Goal: Check status: Check status

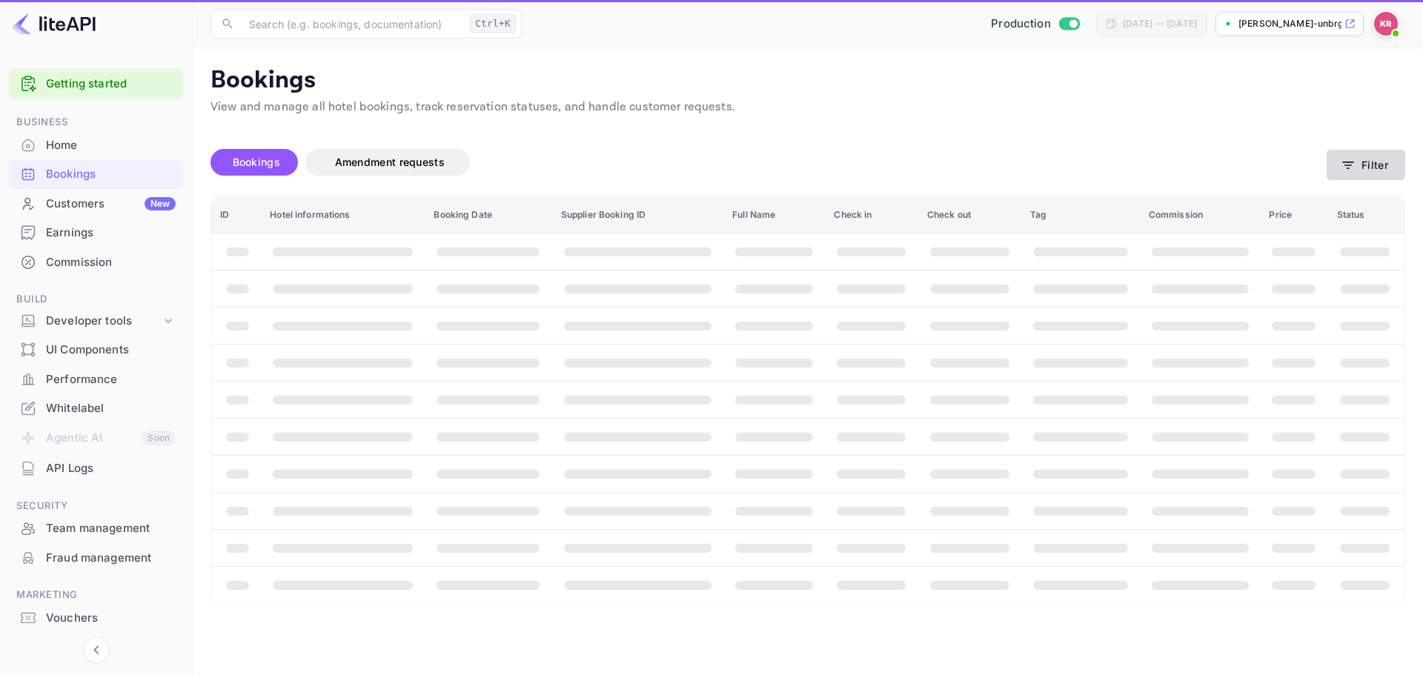
click at [1356, 164] on icon "button" at bounding box center [1348, 165] width 15 height 15
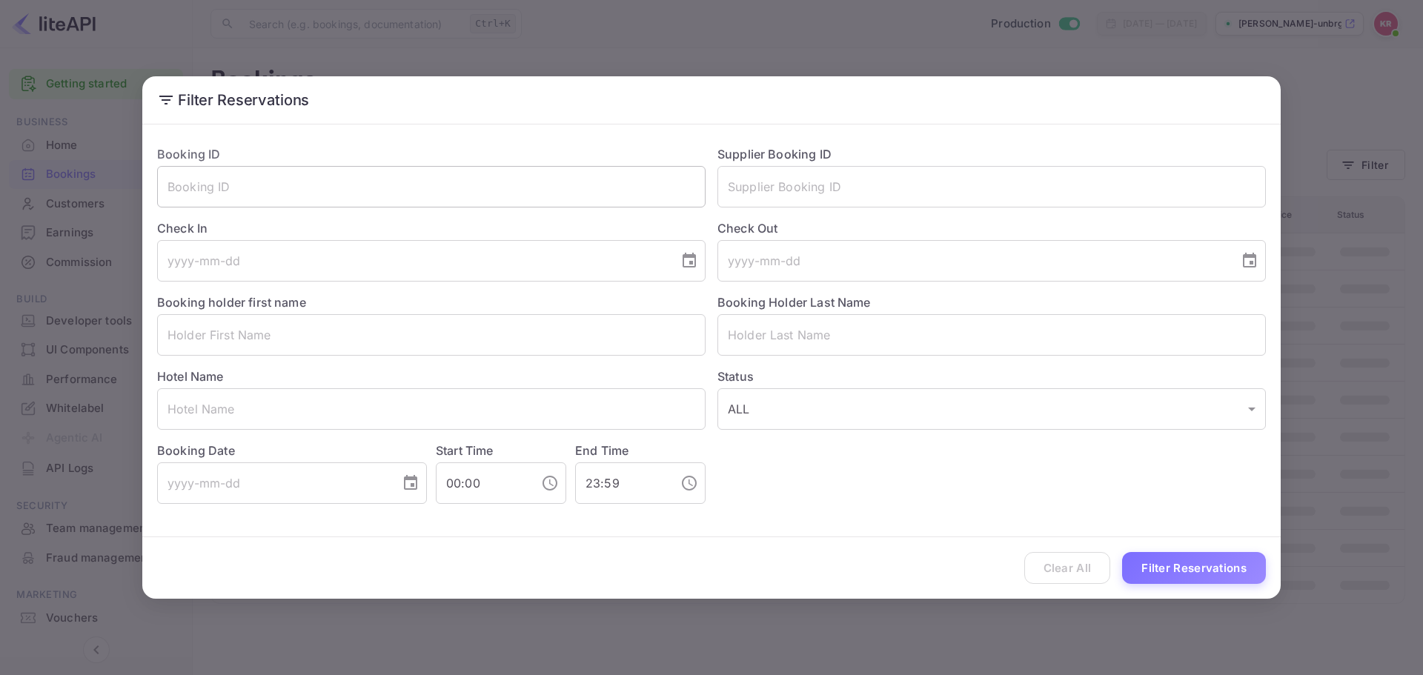
click at [340, 188] on input "text" at bounding box center [431, 187] width 549 height 42
paste input "sF9Hfbeia"
type input "sF9Hfbeia"
click at [1184, 557] on button "Filter Reservations" at bounding box center [1194, 568] width 144 height 32
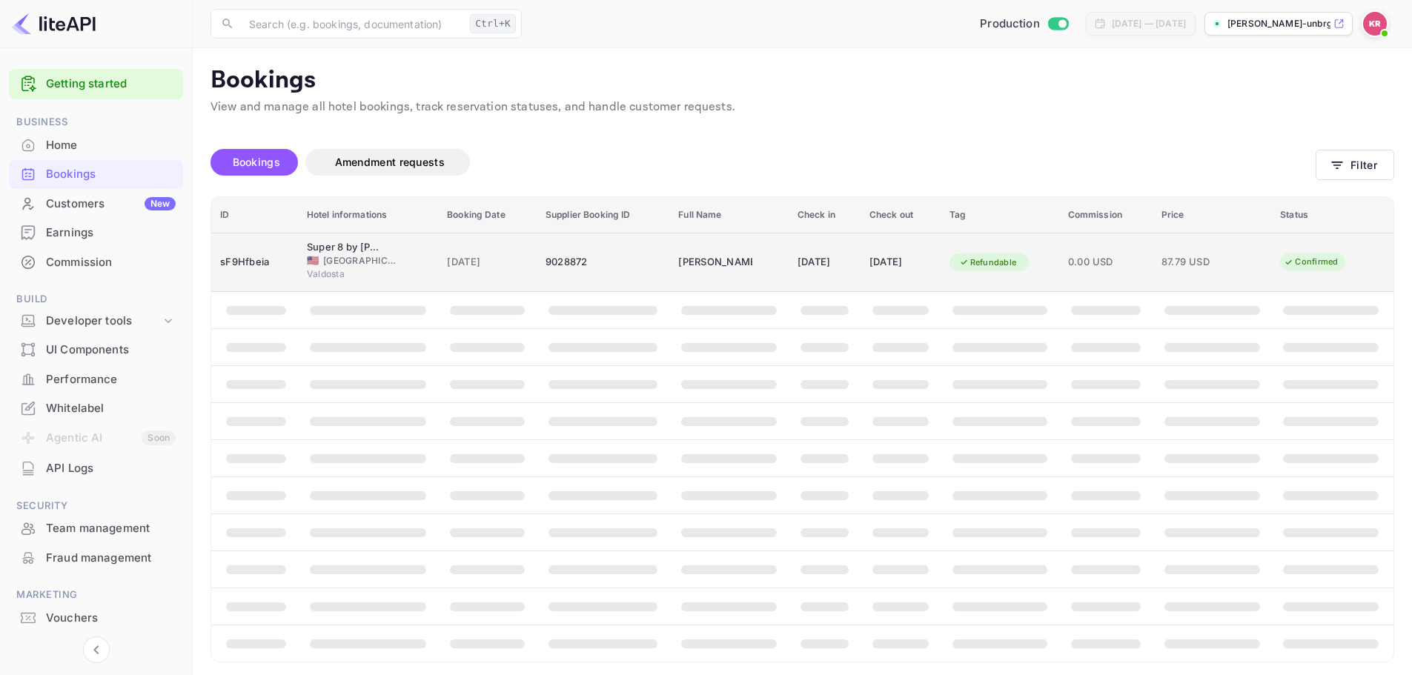
click at [482, 272] on div "[DATE]" at bounding box center [487, 263] width 81 height 24
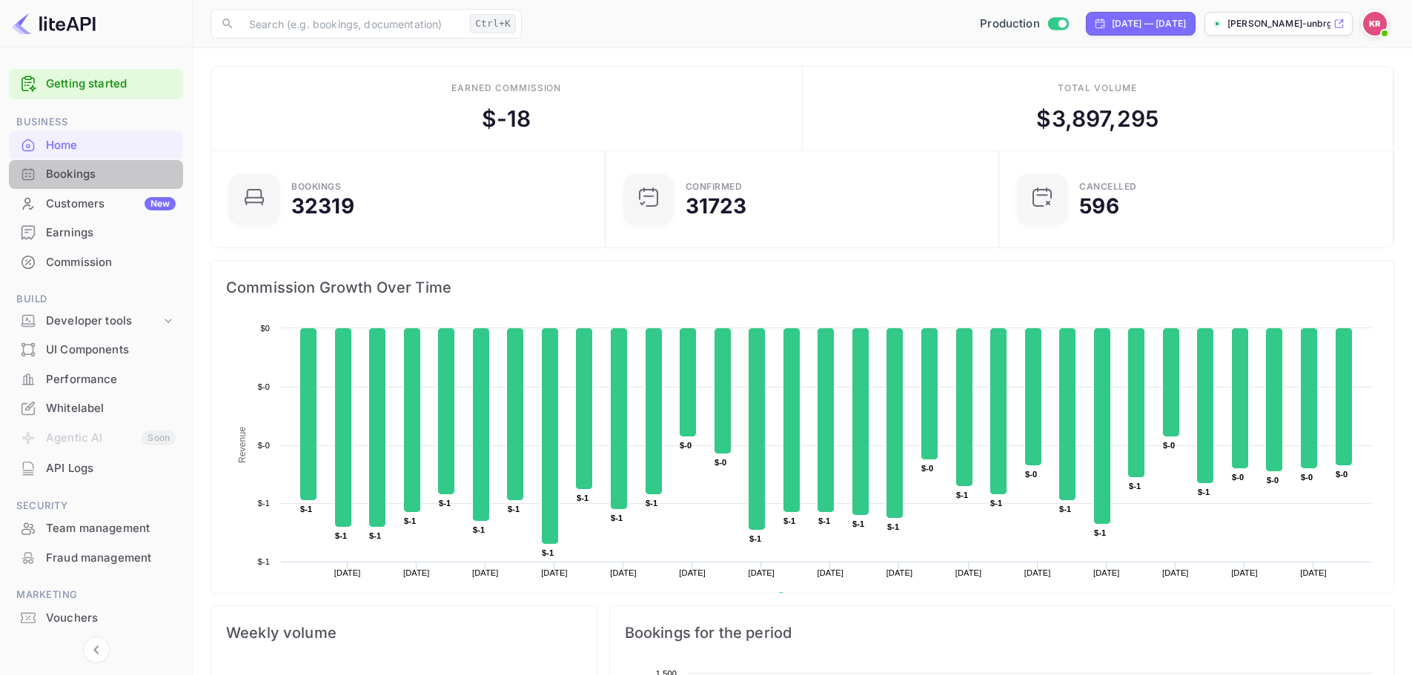
click at [79, 168] on div "Bookings" at bounding box center [111, 174] width 130 height 17
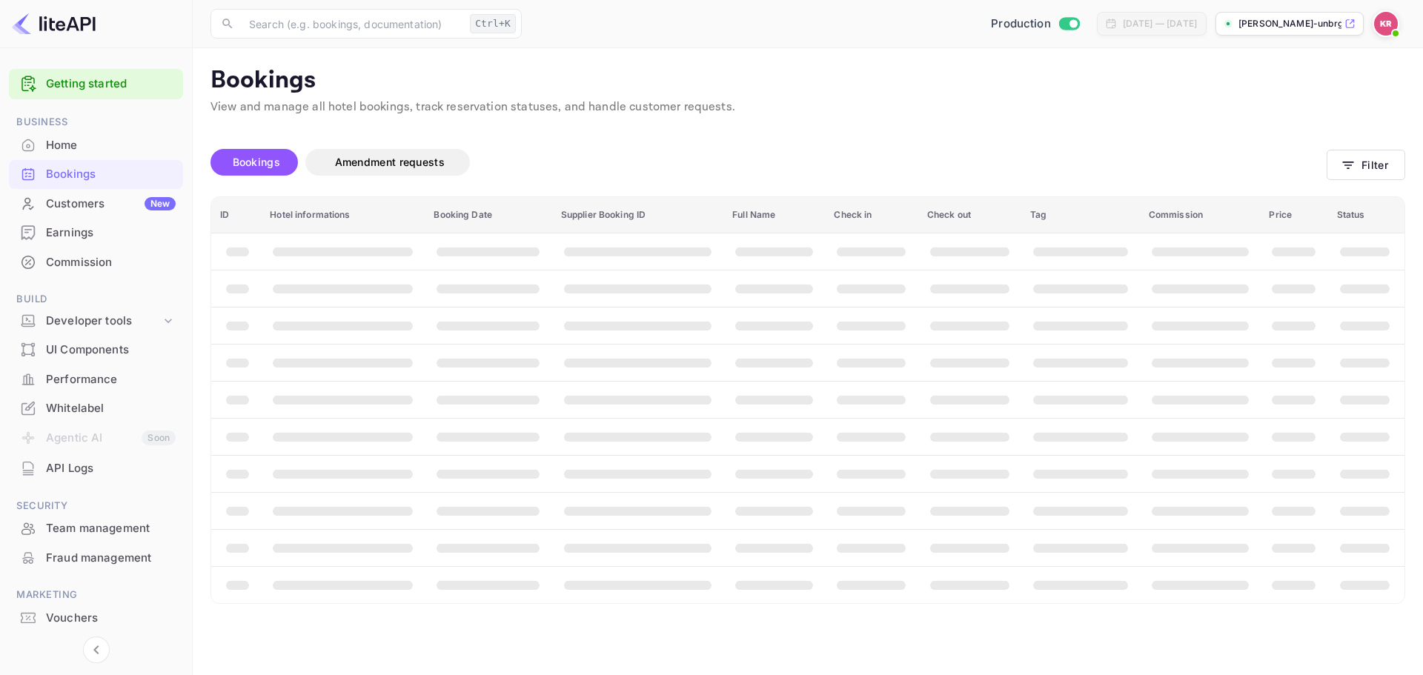
click at [242, 159] on span "Bookings" at bounding box center [256, 162] width 47 height 13
click at [1337, 156] on button "Filter" at bounding box center [1366, 165] width 79 height 30
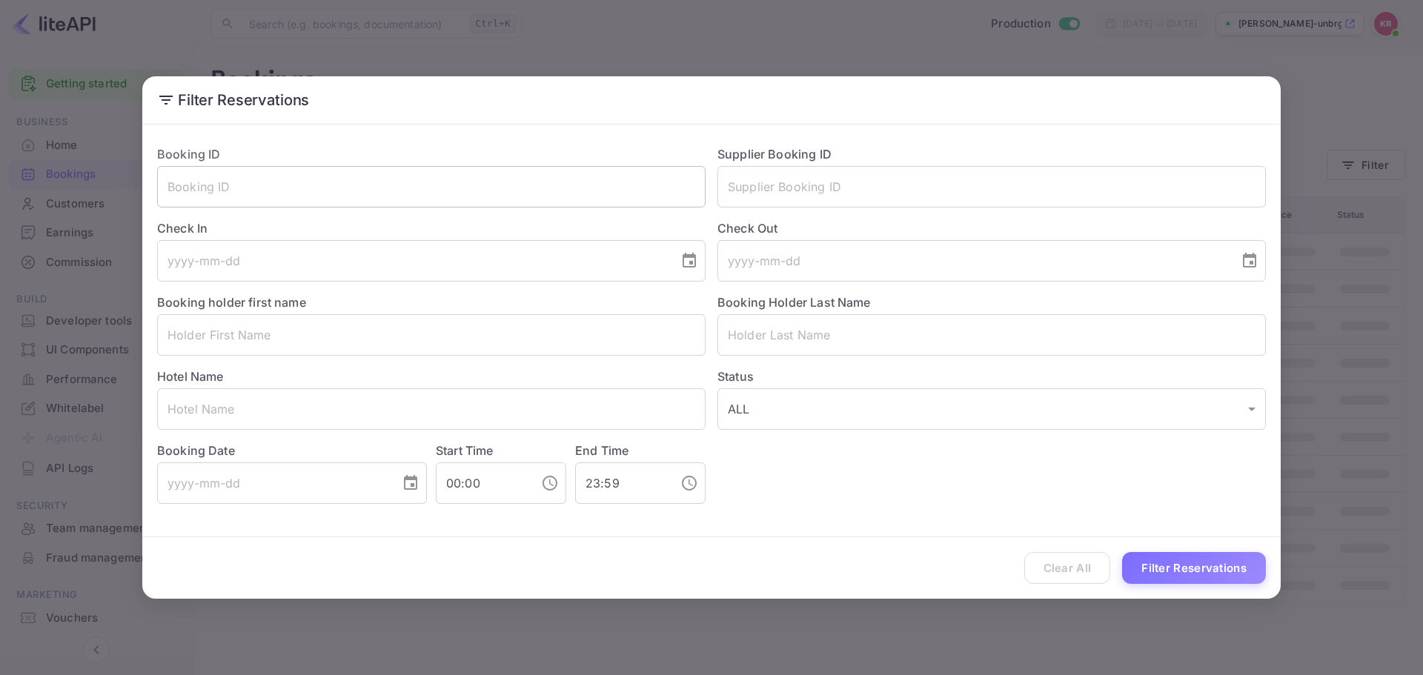
click at [448, 194] on input "text" at bounding box center [431, 187] width 549 height 42
paste input "mYJhhi62L"
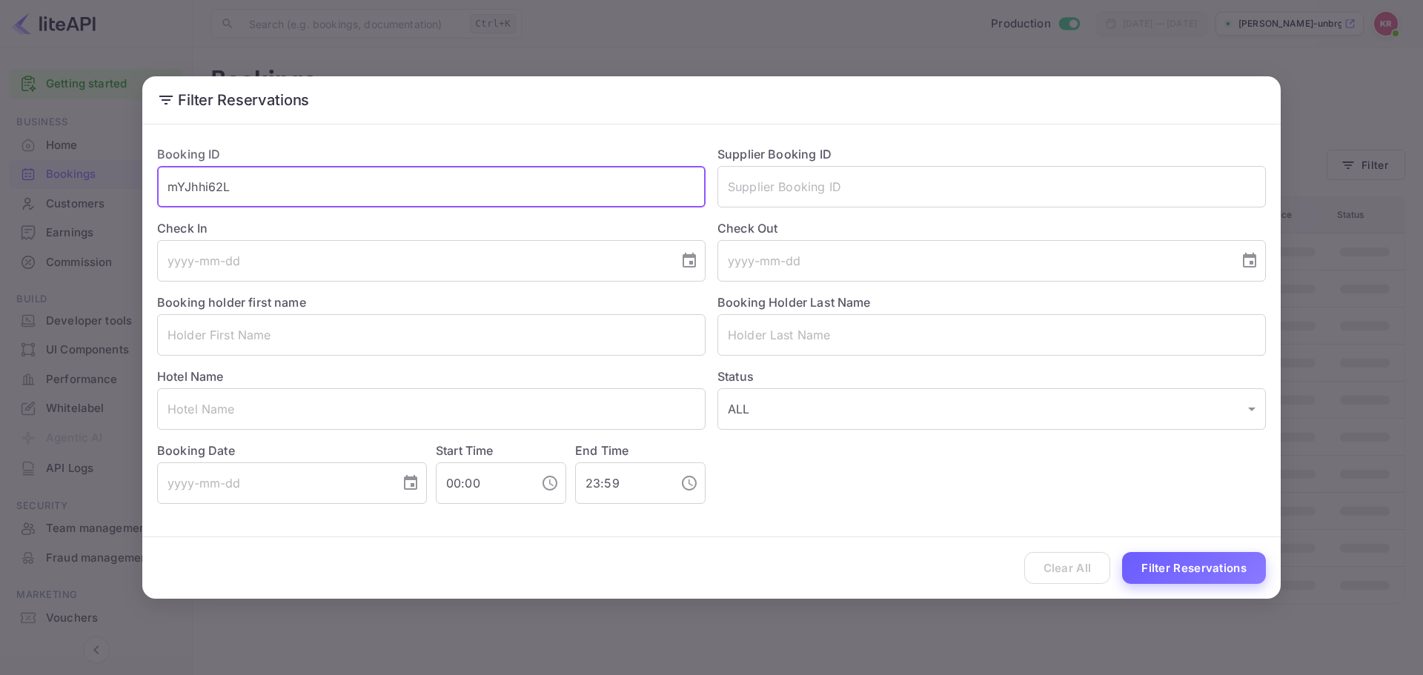
type input "mYJhhi62L"
click at [1161, 569] on button "Filter Reservations" at bounding box center [1194, 568] width 144 height 32
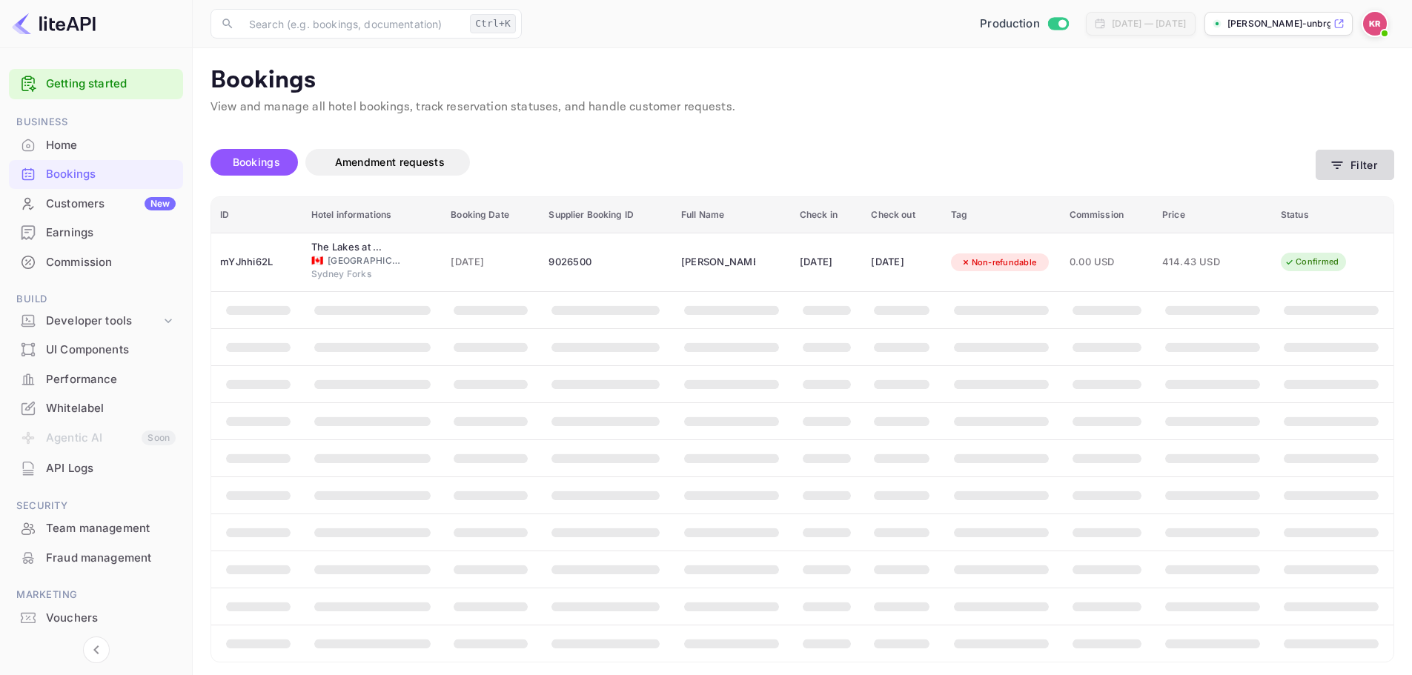
click at [1343, 168] on icon "button" at bounding box center [1337, 165] width 15 height 15
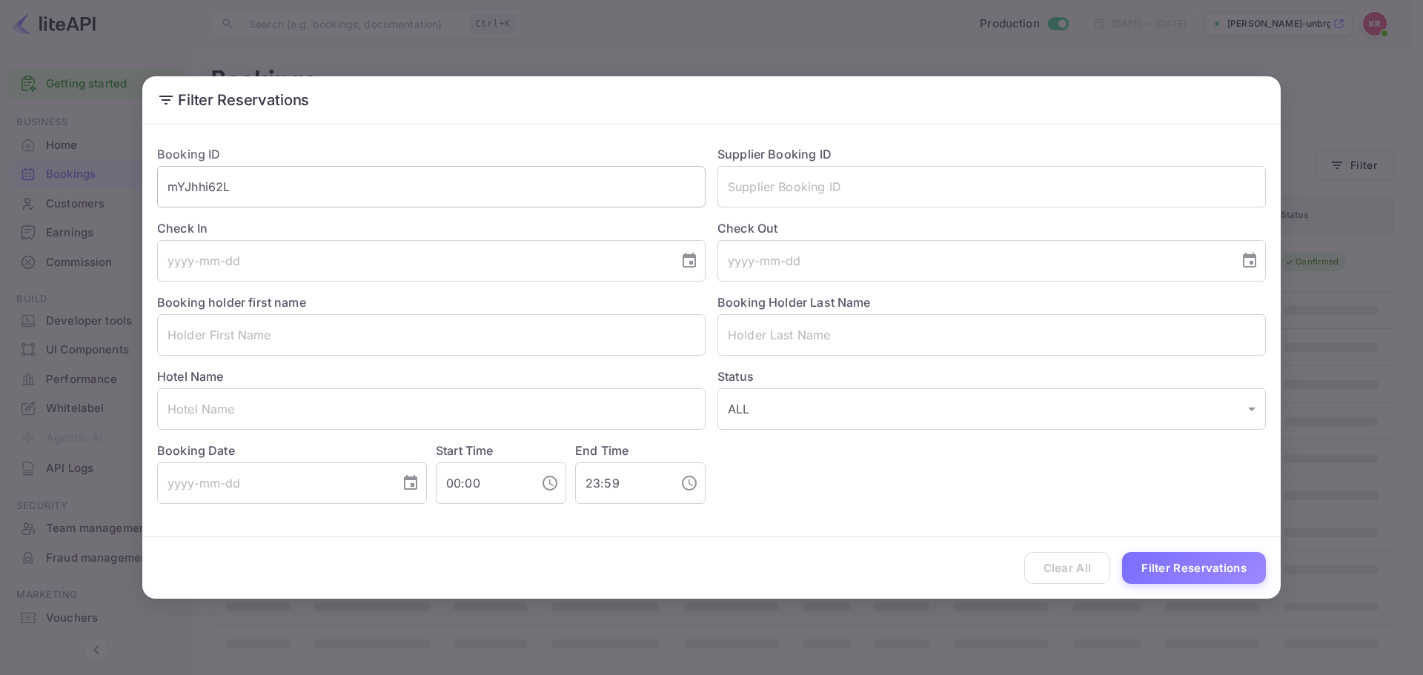
click at [490, 174] on input "mYJhhi62L" at bounding box center [431, 187] width 549 height 42
paste input "s_bkGEzpl"
click at [493, 179] on input "mYJhhi62Ls_bkGEzpl" at bounding box center [431, 187] width 549 height 42
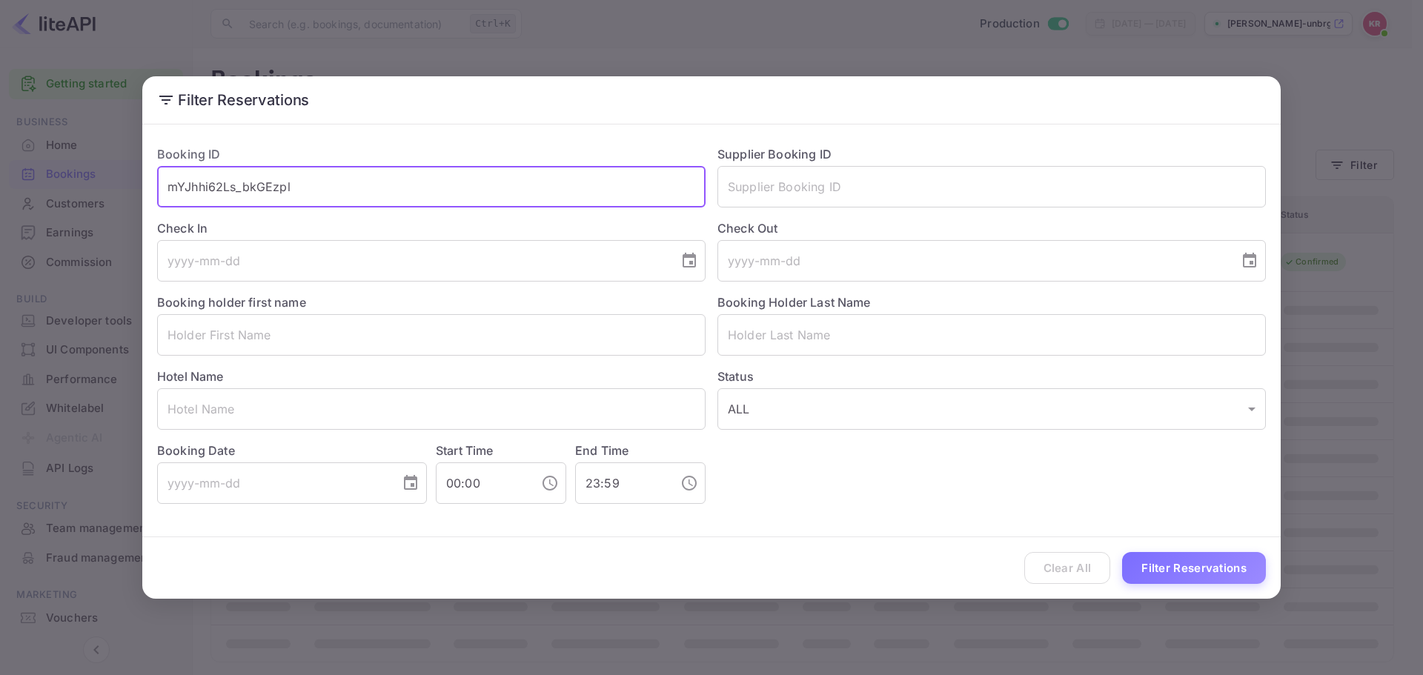
paste input "text"
type input "s_bkGEzpl"
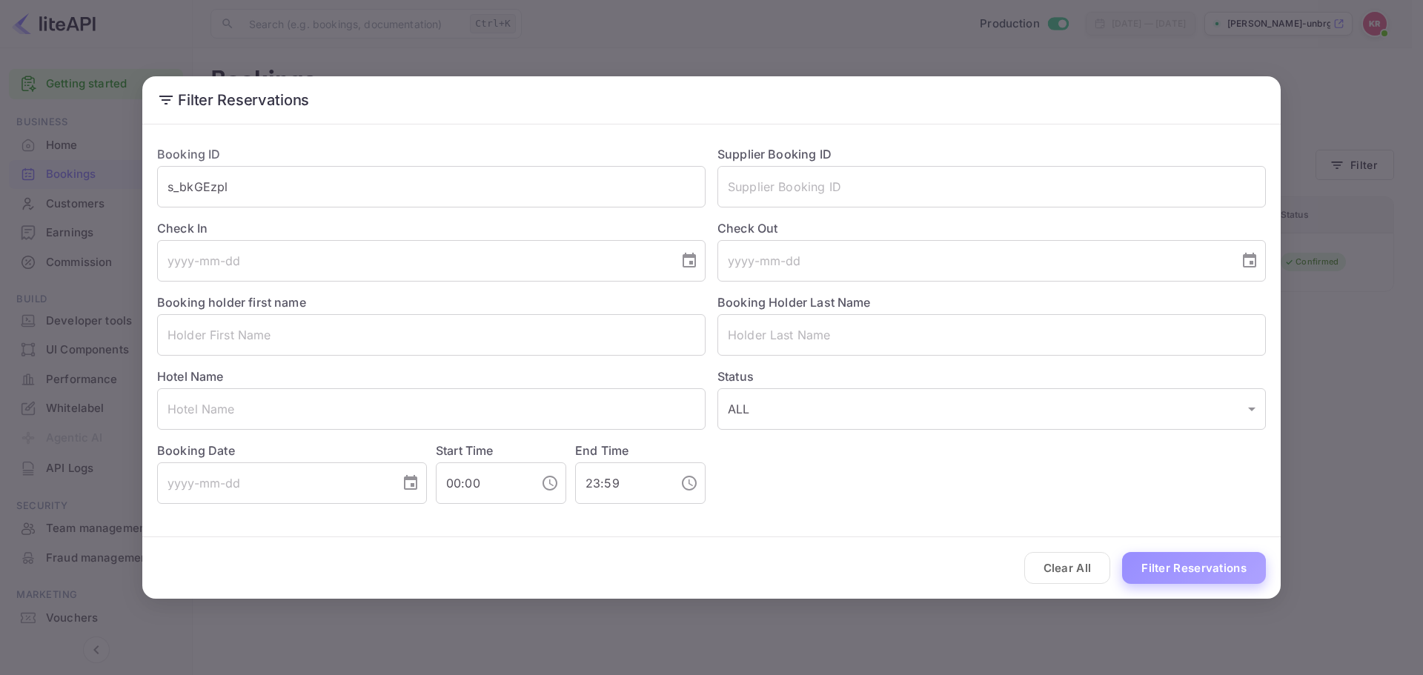
click at [1237, 566] on button "Filter Reservations" at bounding box center [1194, 568] width 144 height 32
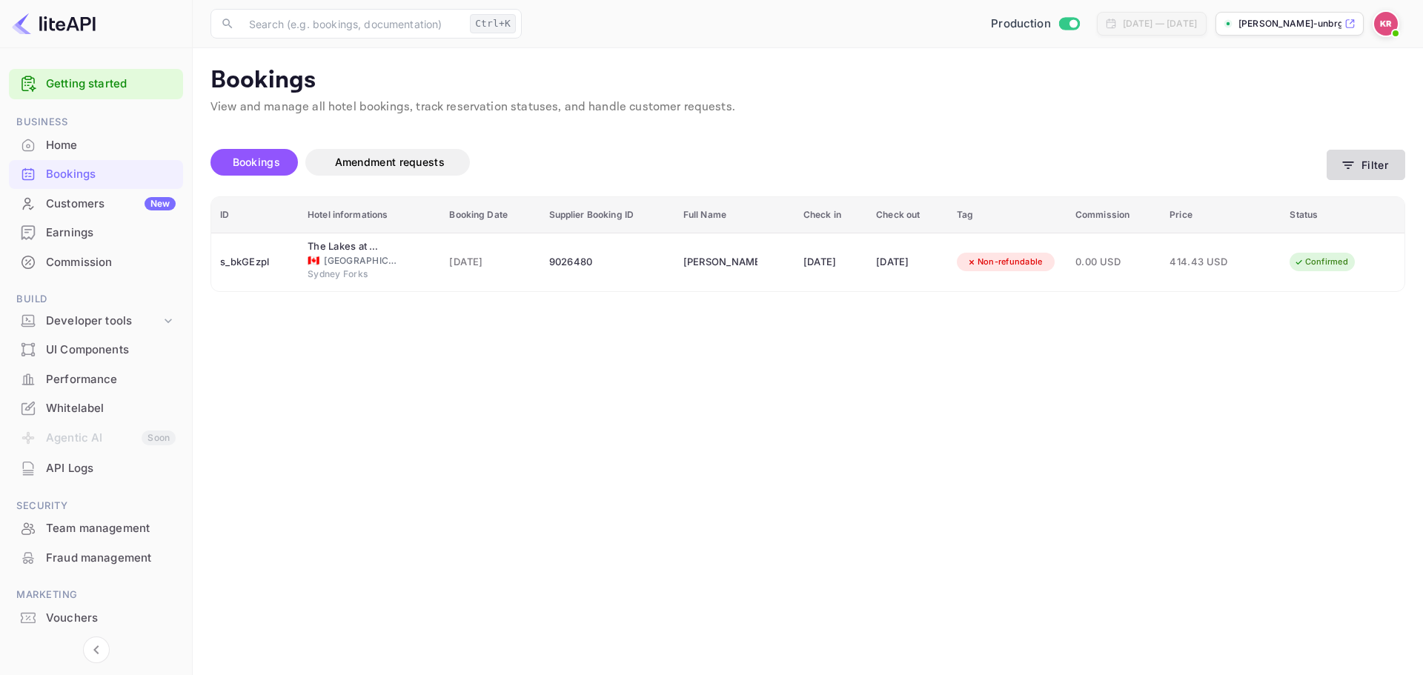
click at [1386, 165] on button "Filter" at bounding box center [1366, 165] width 79 height 30
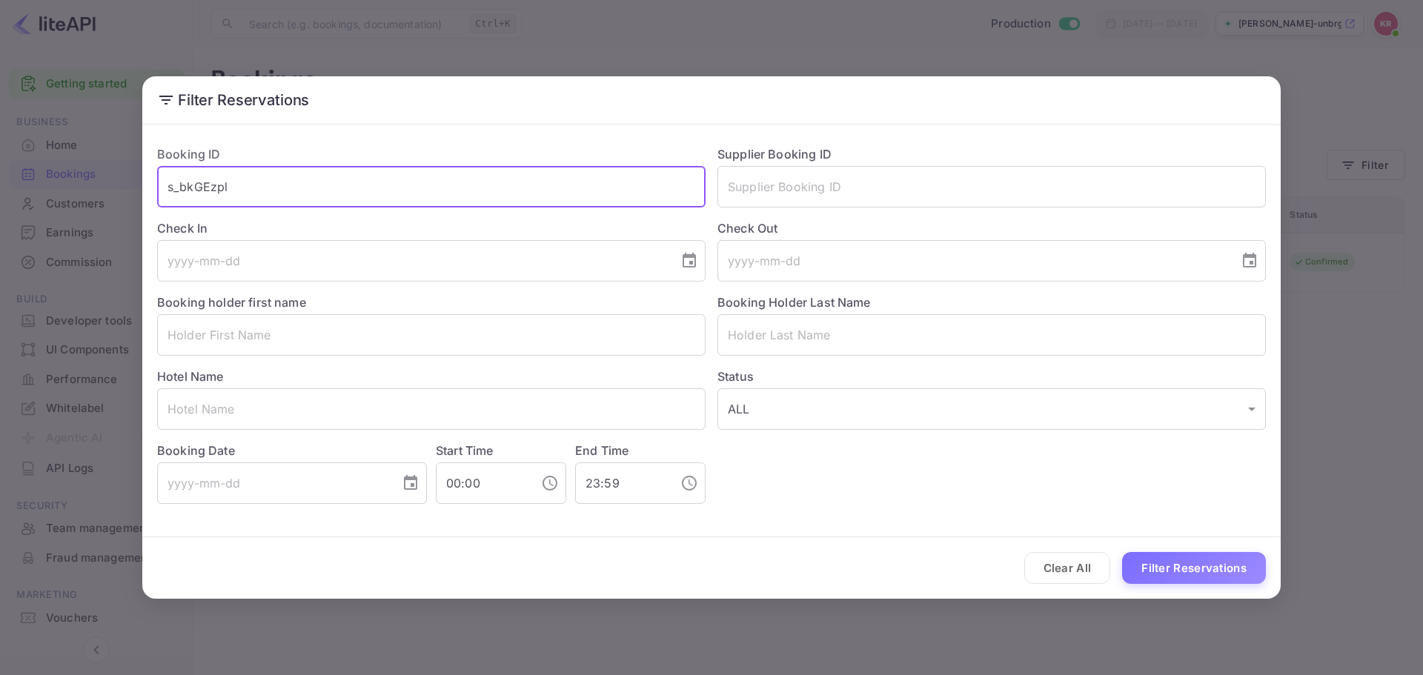
click at [338, 193] on input "s_bkGEzpl" at bounding box center [431, 187] width 549 height 42
drag, startPoint x: 338, startPoint y: 193, endPoint x: 982, endPoint y: 288, distance: 651.2
click at [339, 193] on input "s_bkGEzpl" at bounding box center [431, 187] width 549 height 42
paste input "tV4rBLwTL"
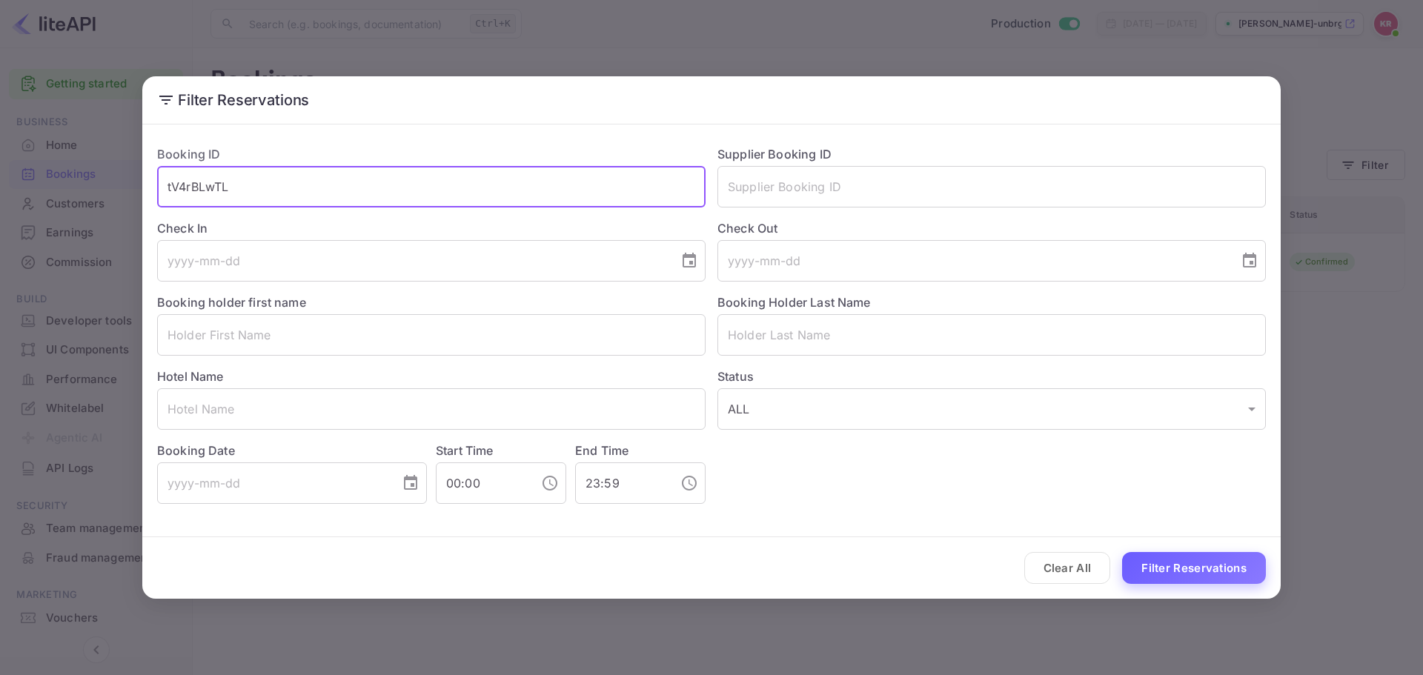
type input "tV4rBLwTL"
click at [1171, 572] on button "Filter Reservations" at bounding box center [1194, 568] width 144 height 32
